Goal: Find specific page/section: Find specific page/section

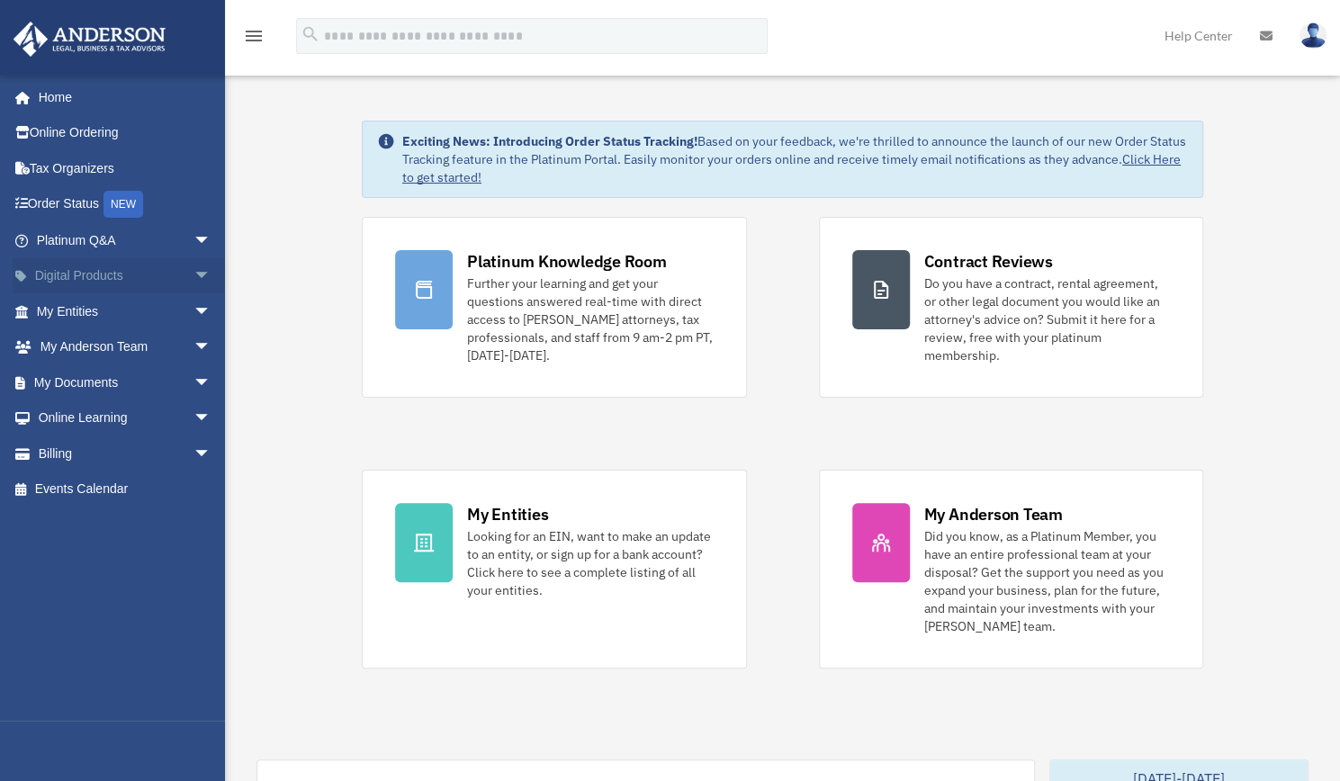
click at [193, 275] on span "arrow_drop_down" at bounding box center [211, 276] width 36 height 37
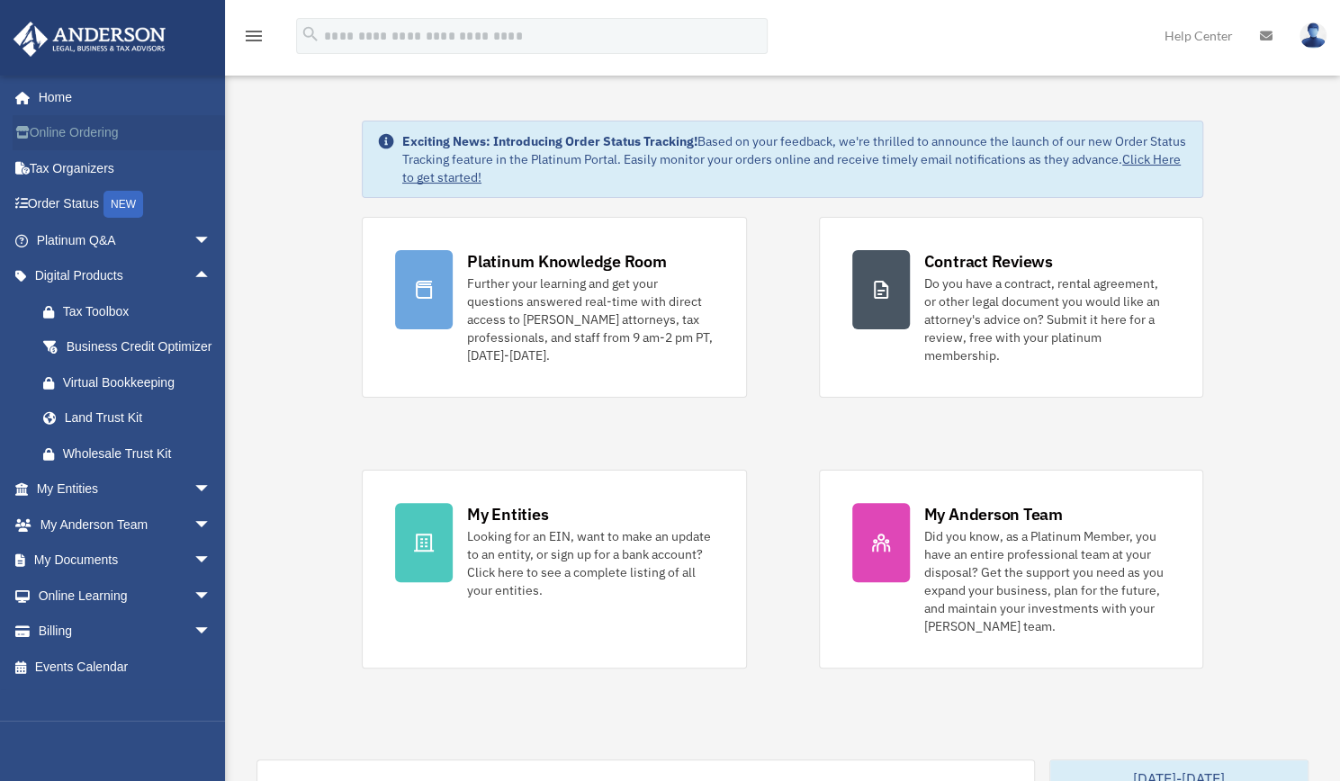
click at [77, 130] on link "Online Ordering" at bounding box center [126, 133] width 226 height 36
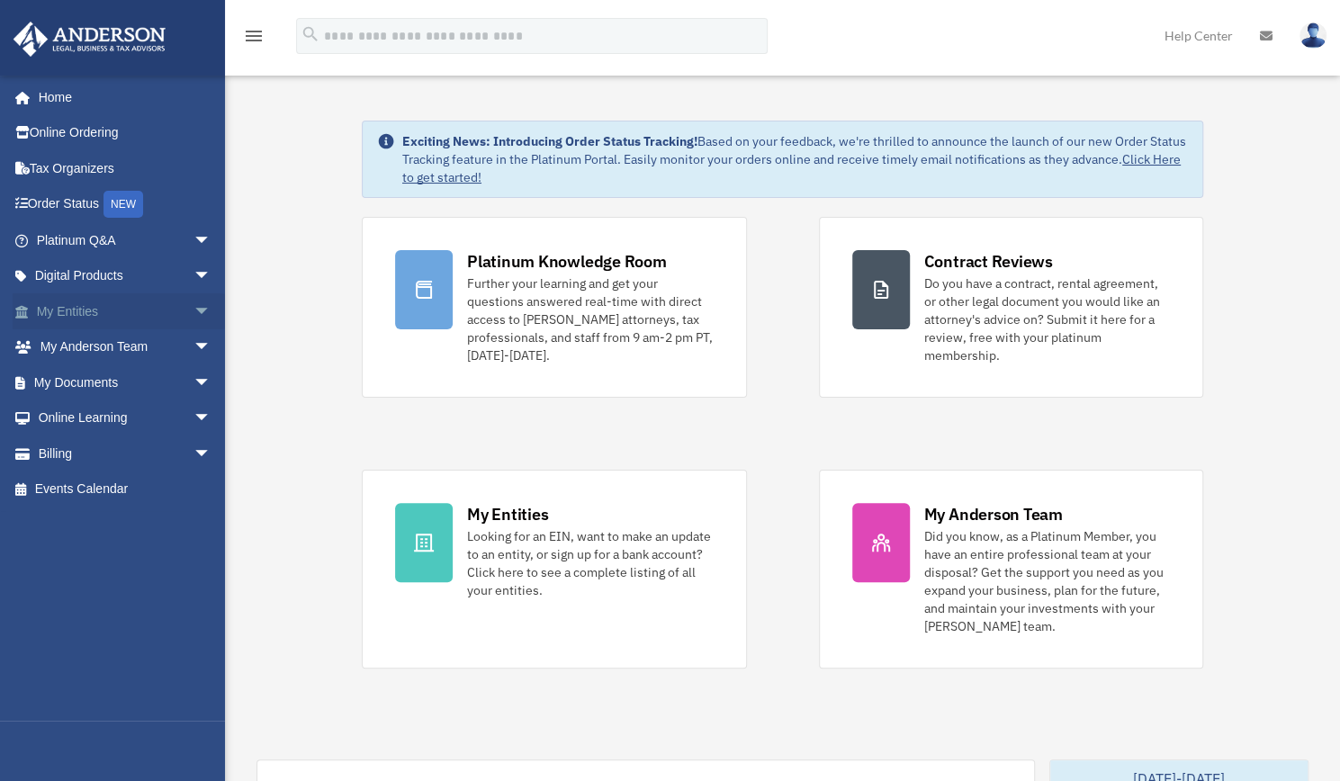
click at [193, 305] on span "arrow_drop_down" at bounding box center [211, 311] width 36 height 37
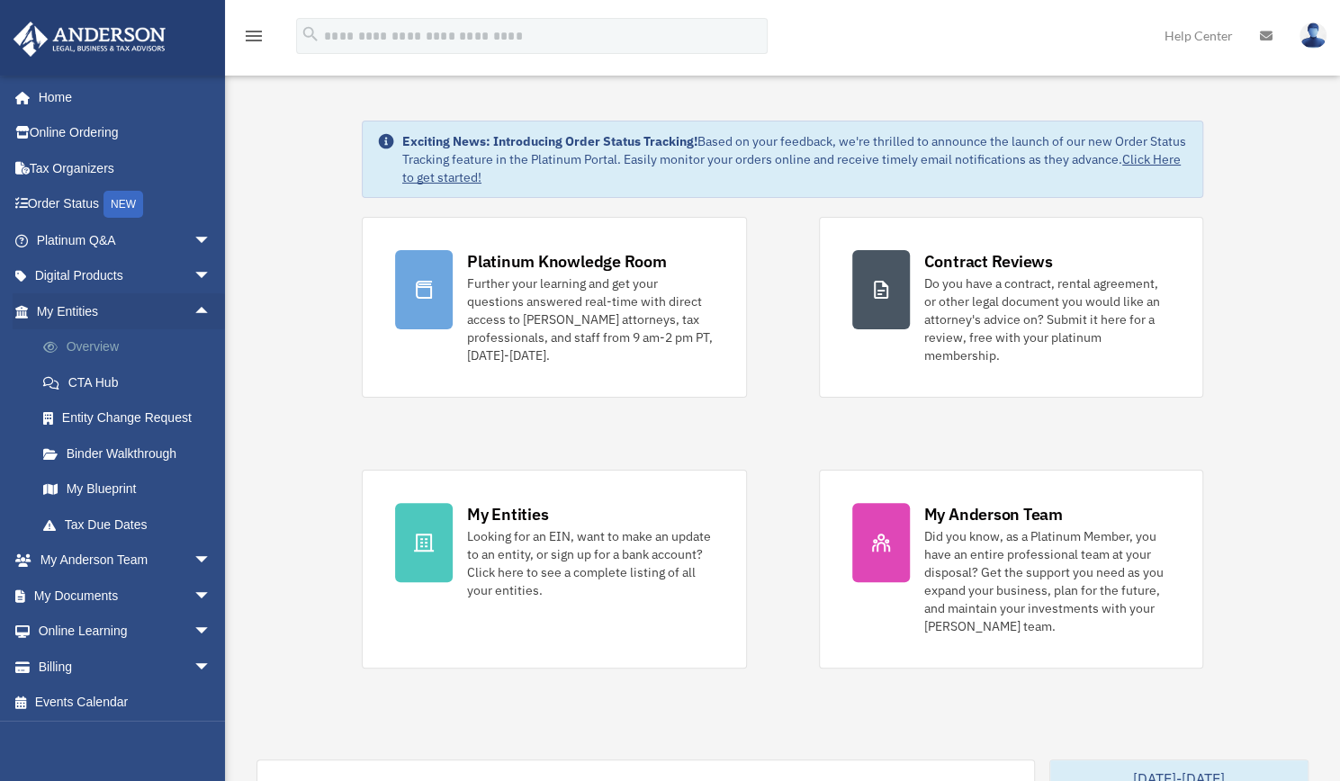
click at [148, 356] on link "Overview" at bounding box center [131, 347] width 213 height 36
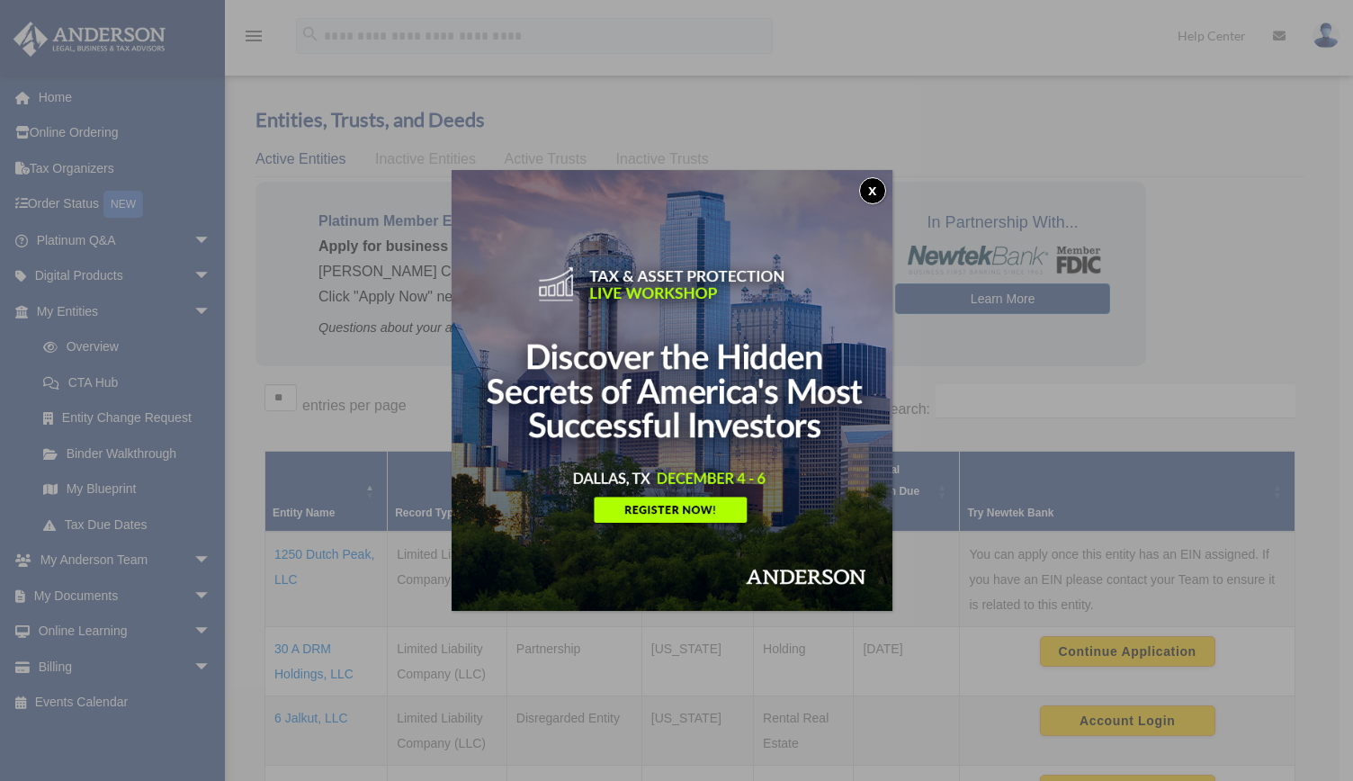
click at [873, 184] on button "x" at bounding box center [872, 190] width 27 height 27
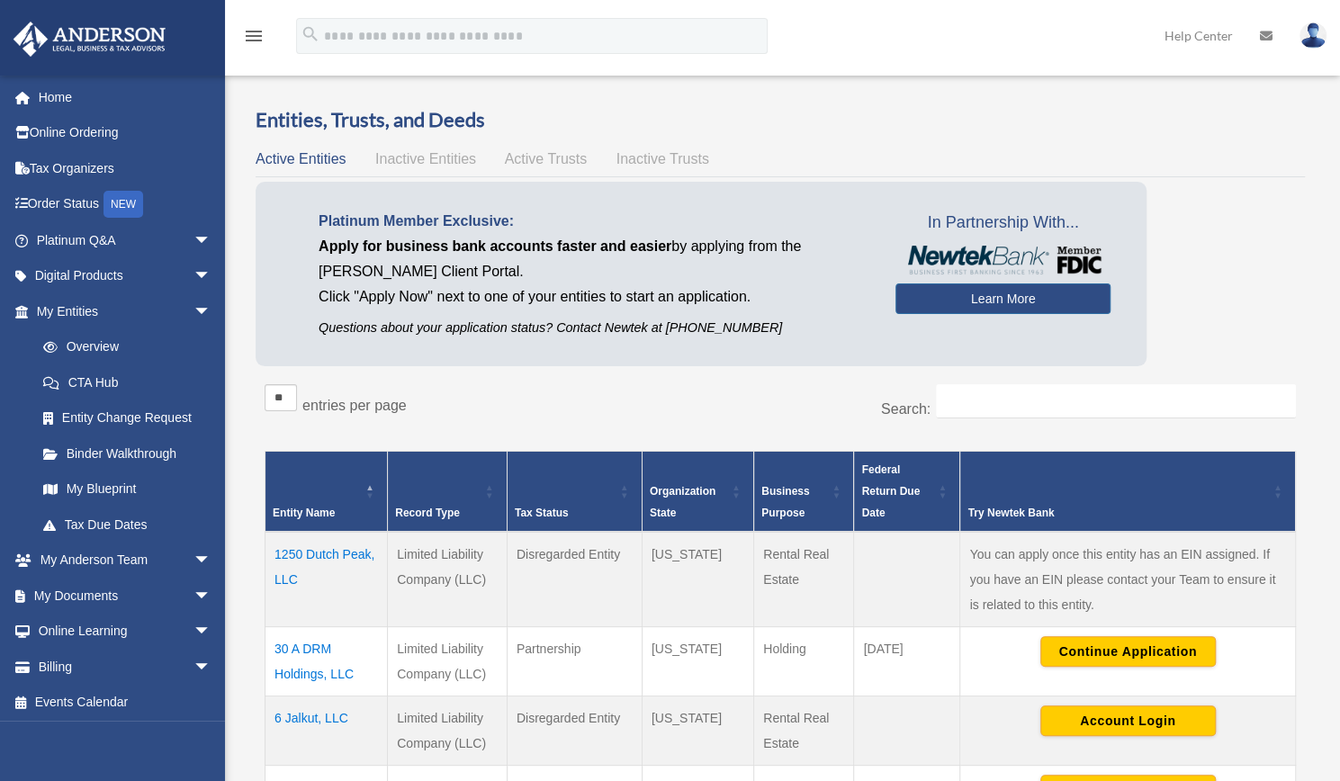
click at [571, 160] on span "Active Trusts" at bounding box center [546, 158] width 83 height 15
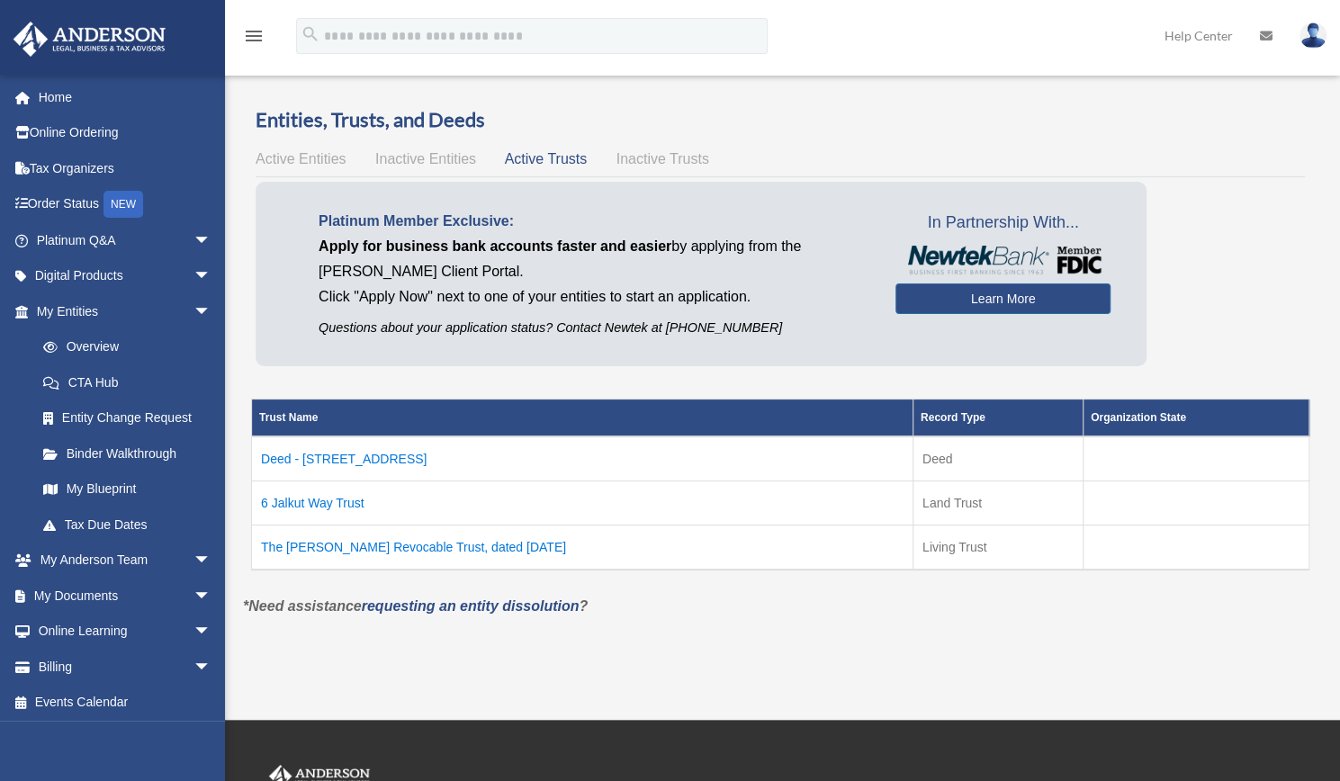
click at [671, 163] on span "Inactive Trusts" at bounding box center [662, 158] width 93 height 15
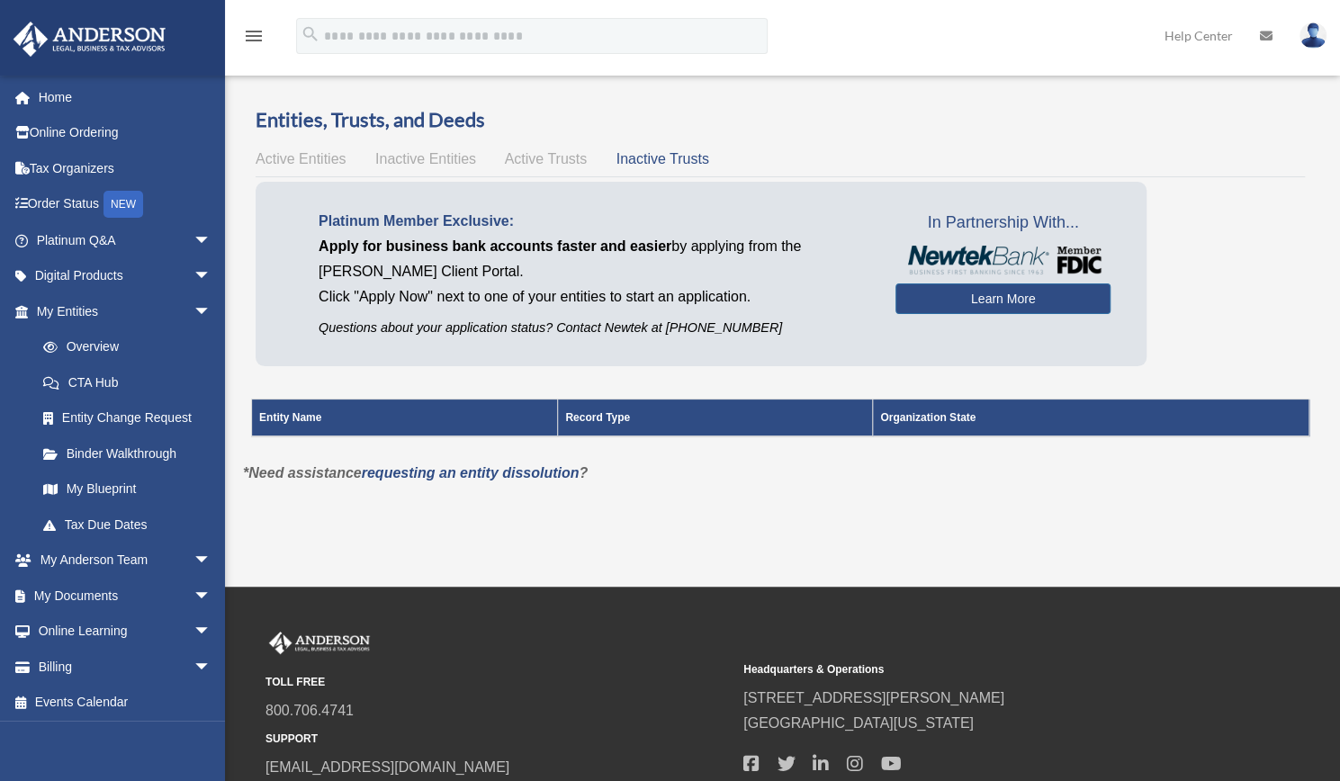
click at [420, 156] on span "Inactive Entities" at bounding box center [425, 158] width 101 height 15
click at [292, 156] on span "Active Entities" at bounding box center [300, 158] width 90 height 15
